Goal: Task Accomplishment & Management: Use online tool/utility

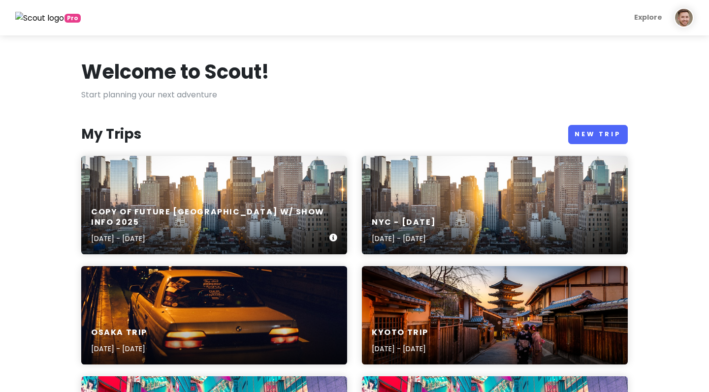
click at [160, 200] on div "Copy of Future [GEOGRAPHIC_DATA] w/ Show Info [DATE], 2025 - [DATE]" at bounding box center [214, 205] width 266 height 98
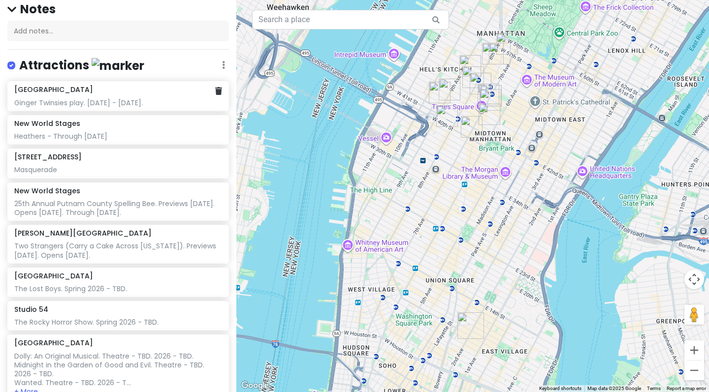
scroll to position [132, 0]
click at [74, 107] on div "Masquerade" at bounding box center [117, 102] width 207 height 9
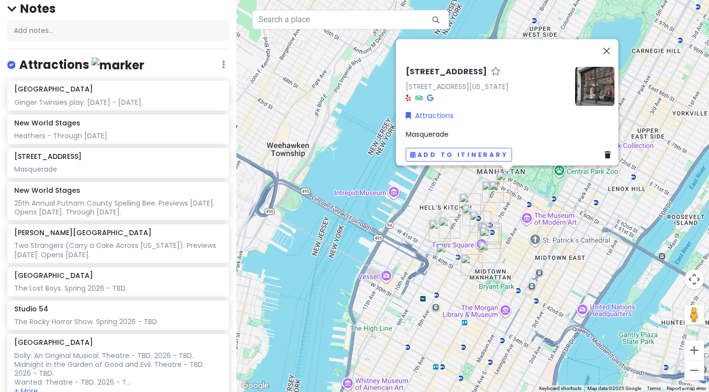
click at [467, 129] on div "Masquerade" at bounding box center [510, 134] width 209 height 11
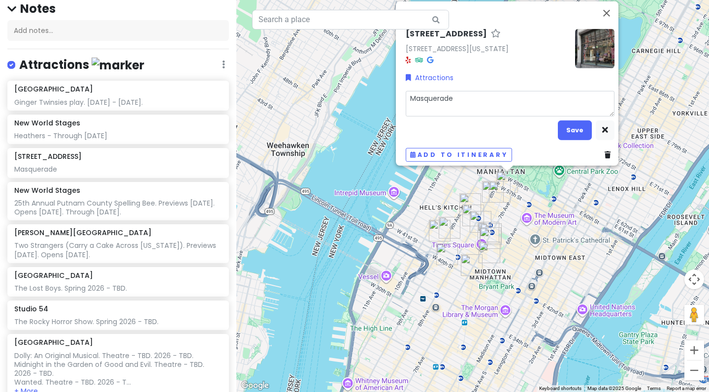
click at [476, 97] on textarea "Masquerade" at bounding box center [510, 104] width 209 height 26
type textarea "x"
type textarea "Masquerade"
type textarea "x"
type textarea "Masquerade -"
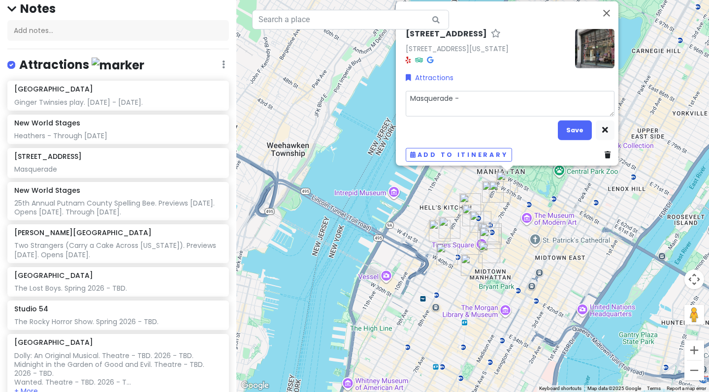
type textarea "x"
type textarea "Masquerade -"
type textarea "x"
type textarea "Masquerade - P"
type textarea "x"
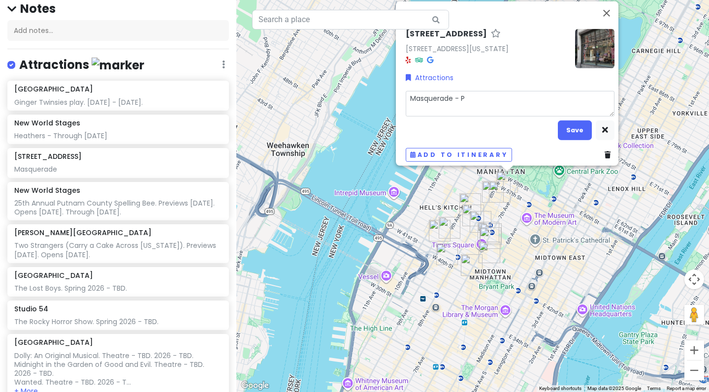
type textarea "Masquerade - Ph"
type textarea "x"
type textarea "Masquerade - Pha"
type textarea "x"
type textarea "Masquerade - [PERSON_NAME]"
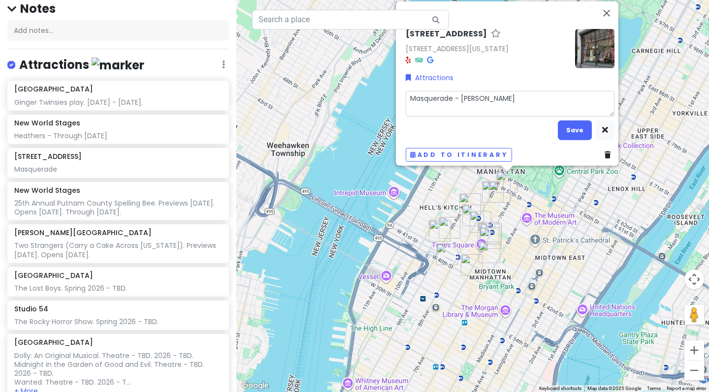
type textarea "x"
type textarea "Masquerade - Phant"
type textarea "x"
type textarea "Masquerade - Phanto"
type textarea "x"
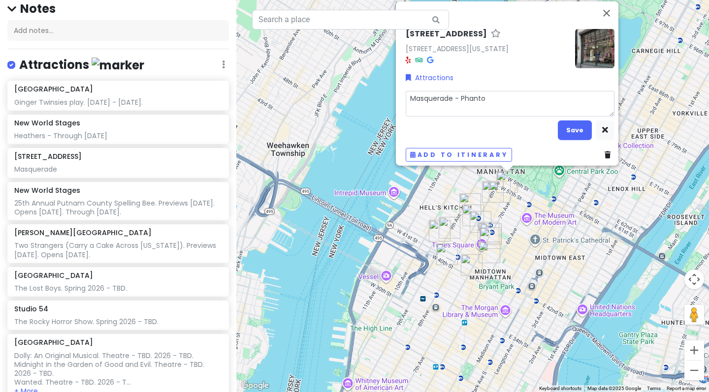
type textarea "Masquerade - Phantom"
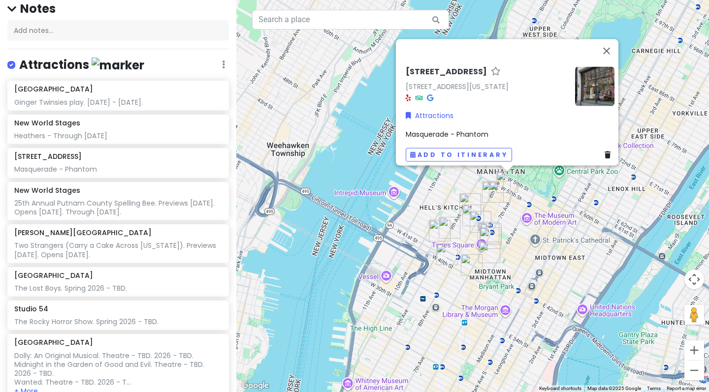
click at [264, 109] on div "[STREET_ADDRESS][US_STATE] Attractions Masquerade - Phantom Add to itinerary" at bounding box center [472, 196] width 473 height 392
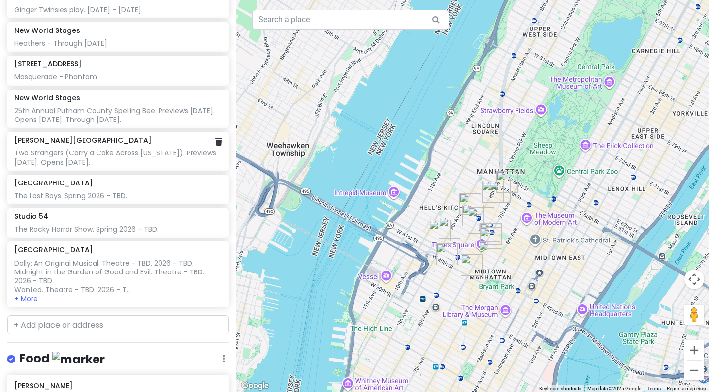
scroll to position [227, 0]
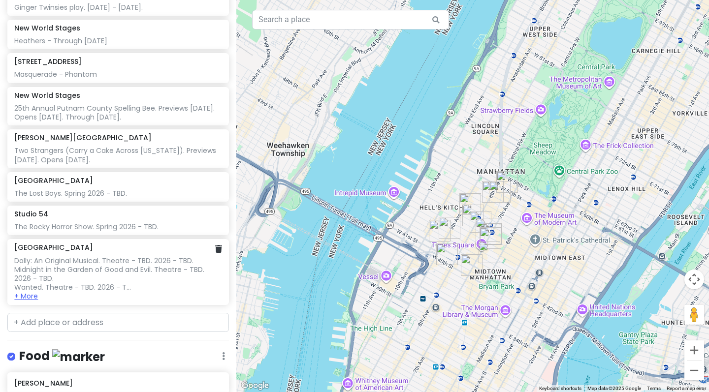
click at [35, 292] on button "+ More" at bounding box center [26, 296] width 24 height 9
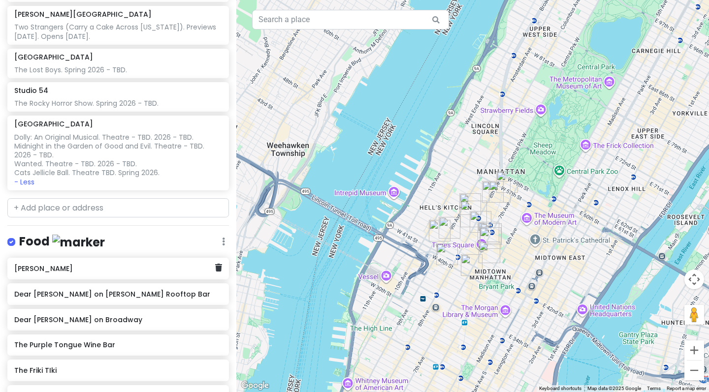
scroll to position [315, 0]
